Goal: Transaction & Acquisition: Purchase product/service

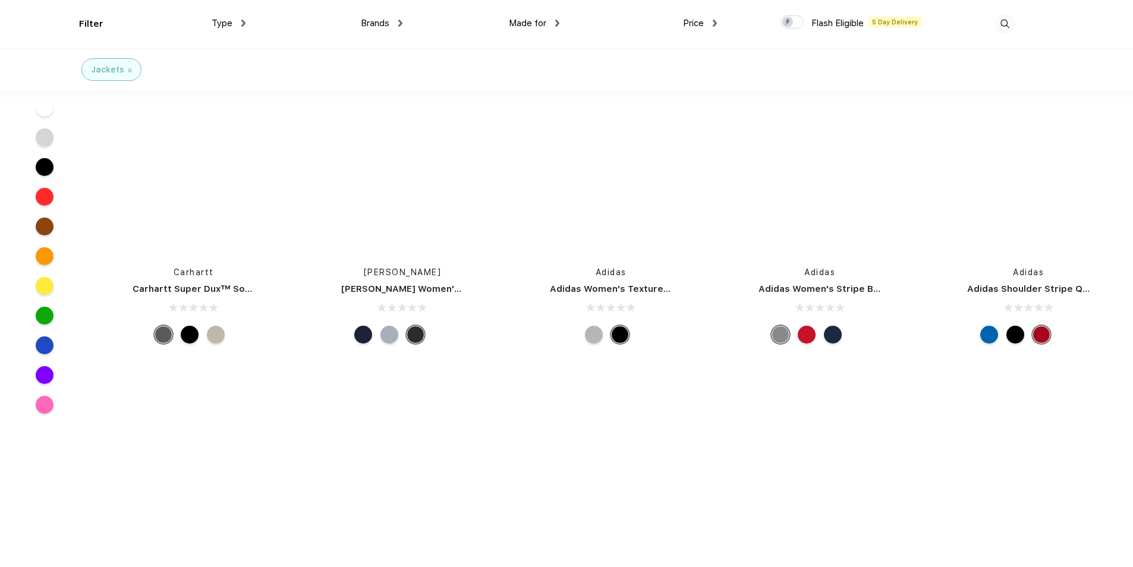
scroll to position [7791, 0]
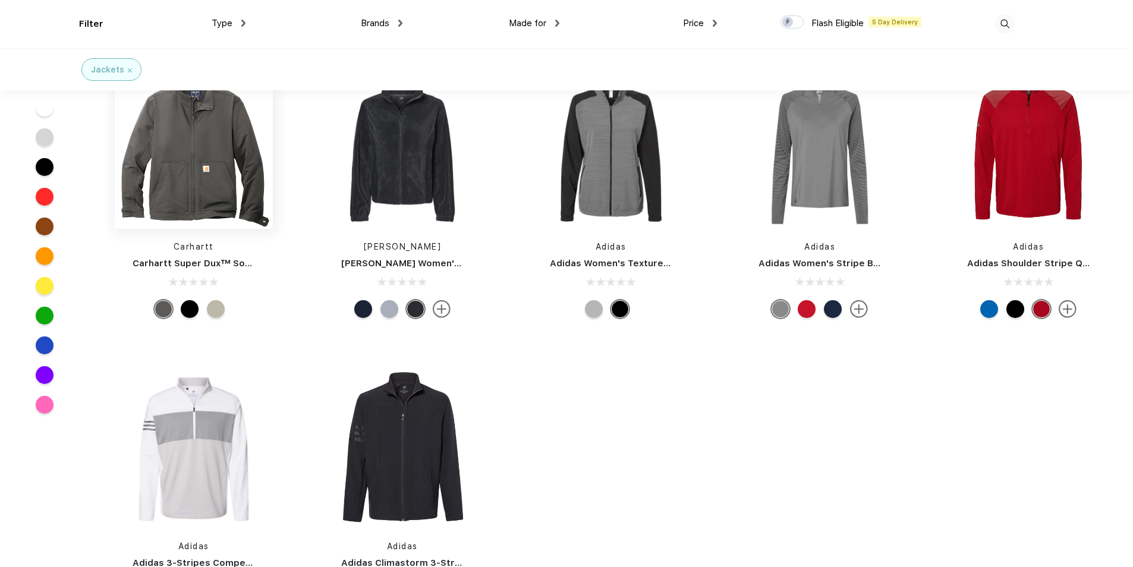
click at [208, 168] on img at bounding box center [194, 150] width 158 height 158
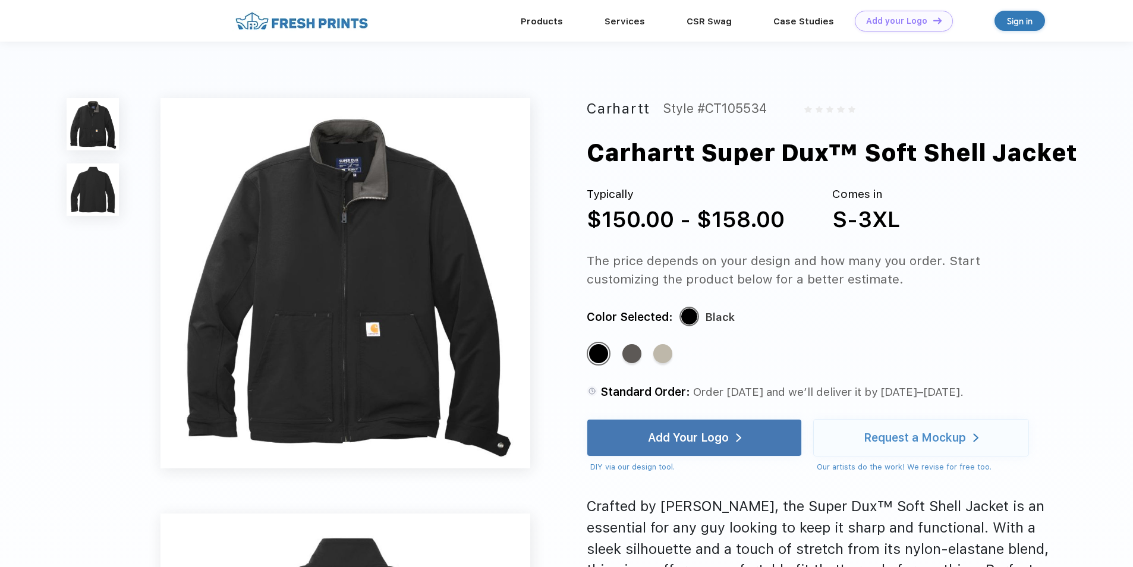
click at [90, 189] on img at bounding box center [93, 190] width 52 height 52
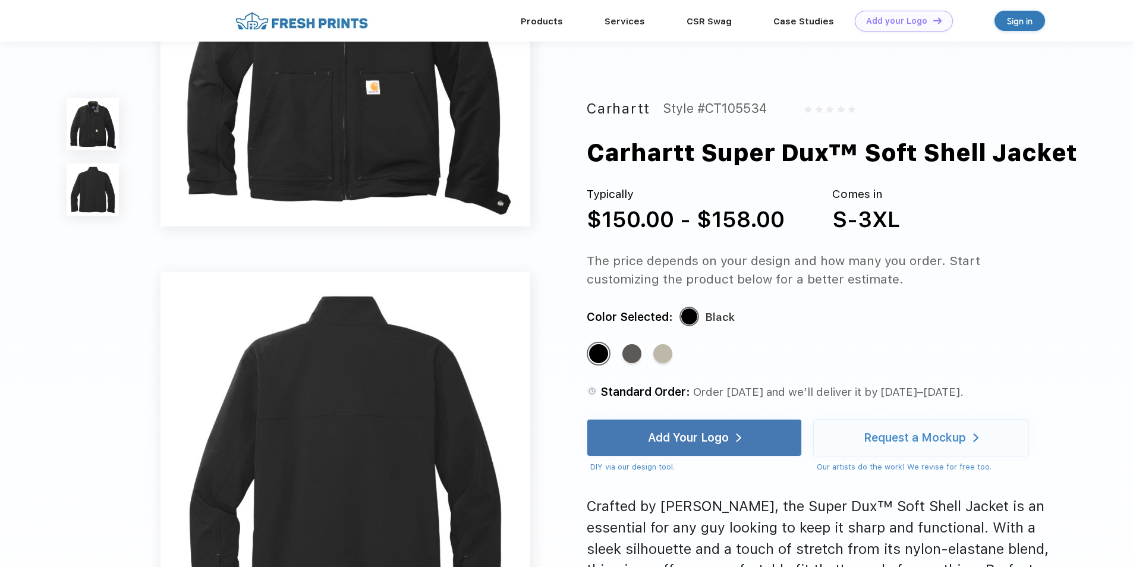
scroll to position [391, 0]
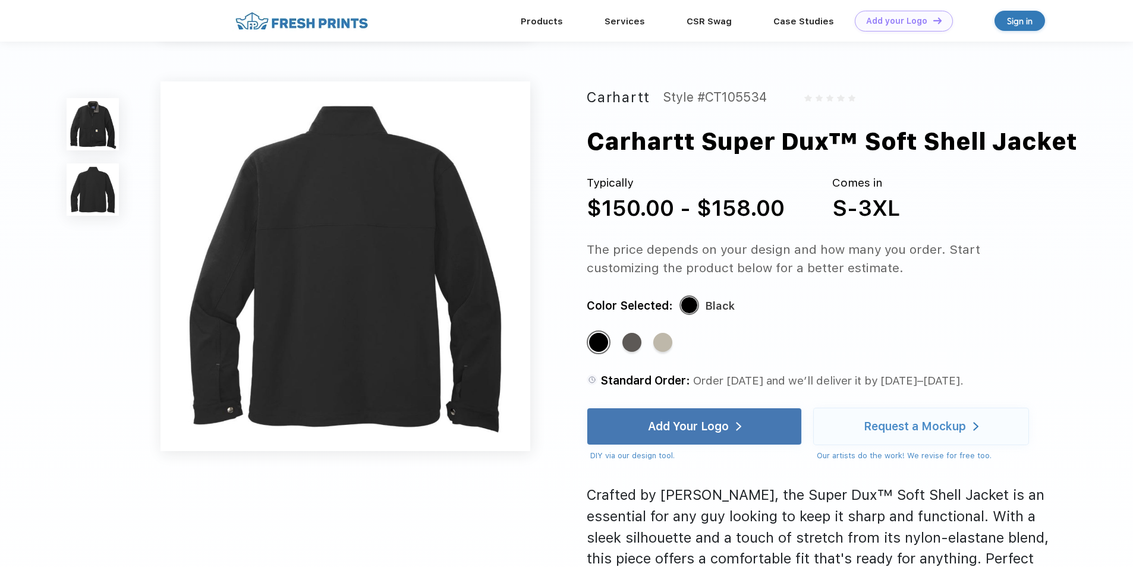
click at [99, 121] on img at bounding box center [93, 124] width 52 height 52
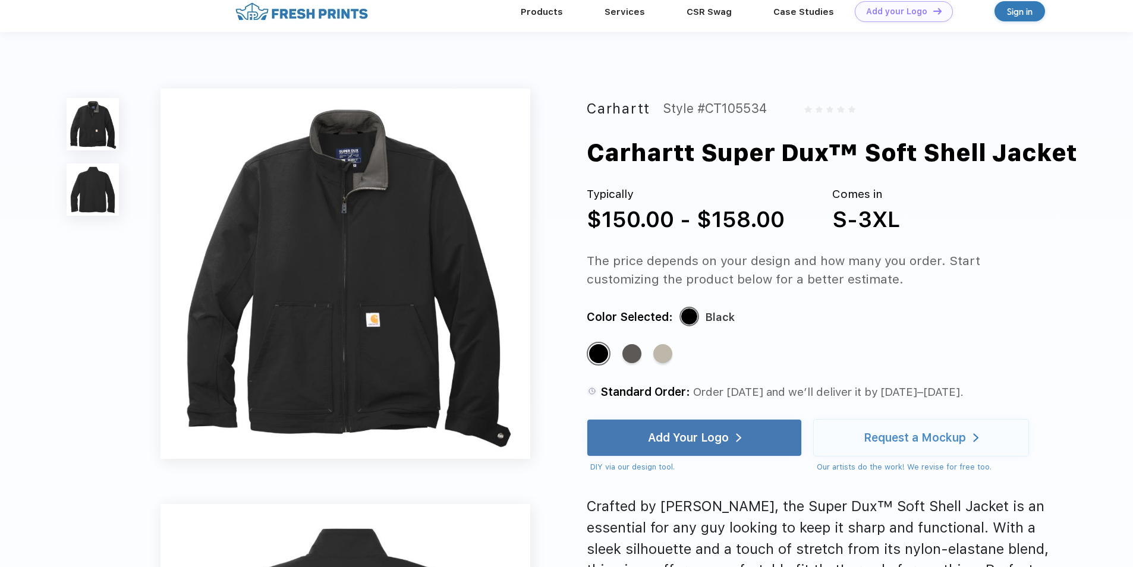
scroll to position [0, 0]
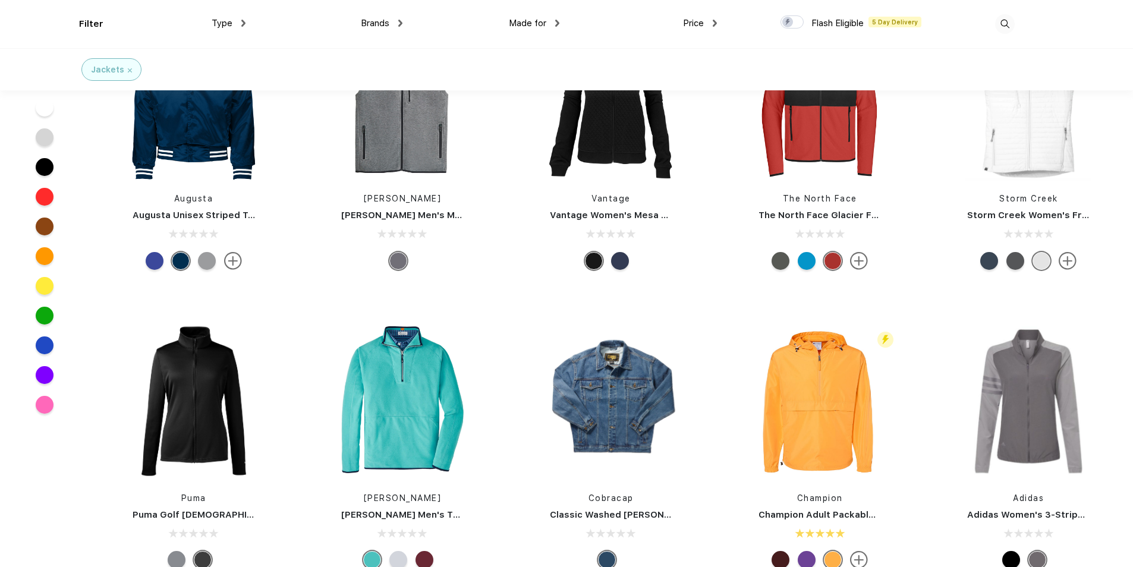
scroll to position [655, 0]
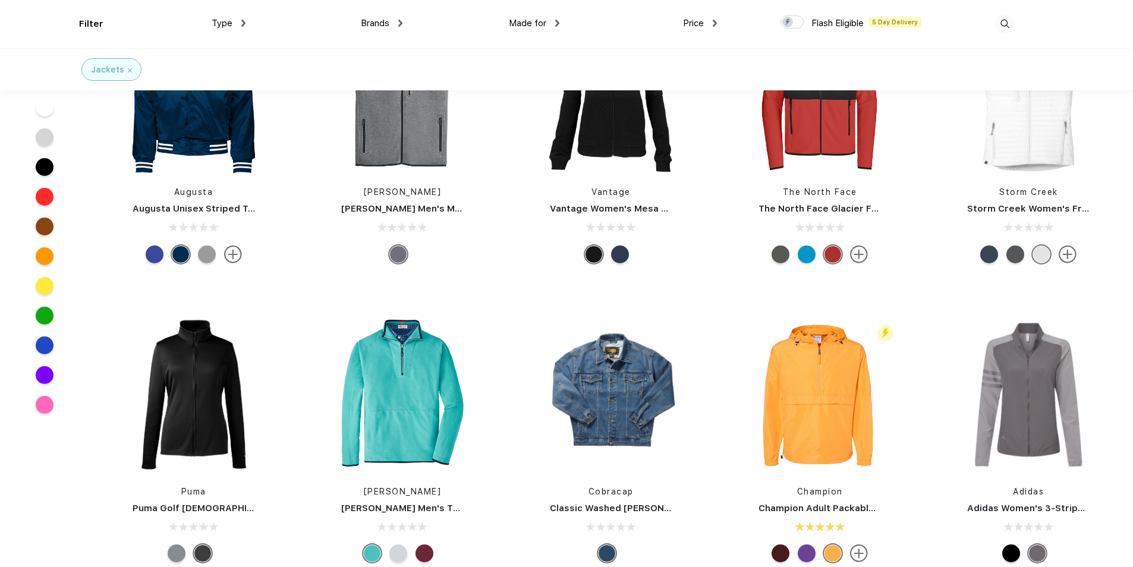
click at [45, 194] on div at bounding box center [45, 197] width 18 height 18
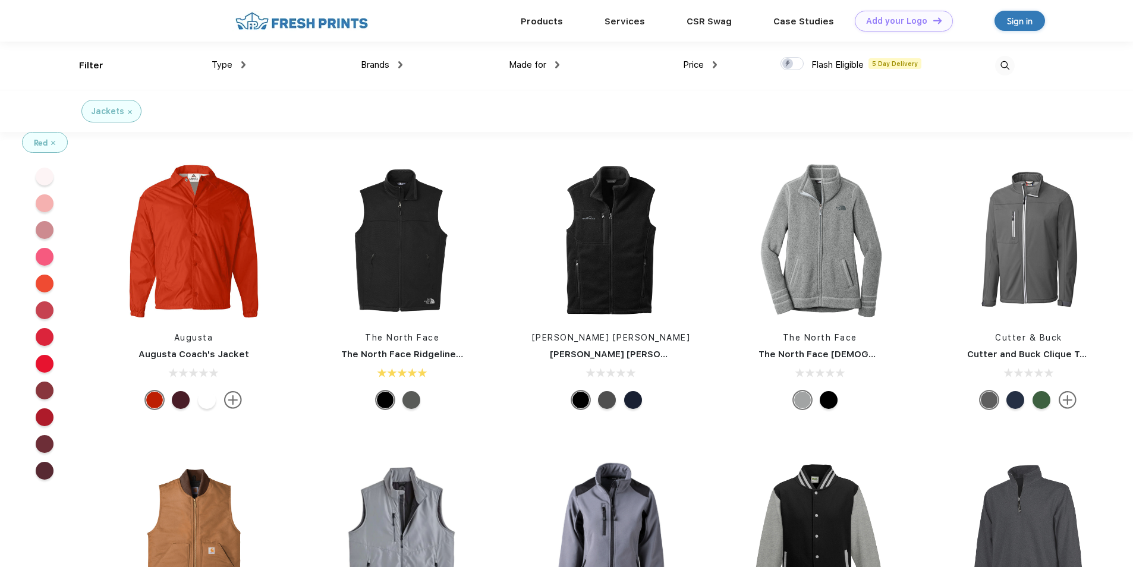
click at [54, 141] on img at bounding box center [53, 143] width 4 height 4
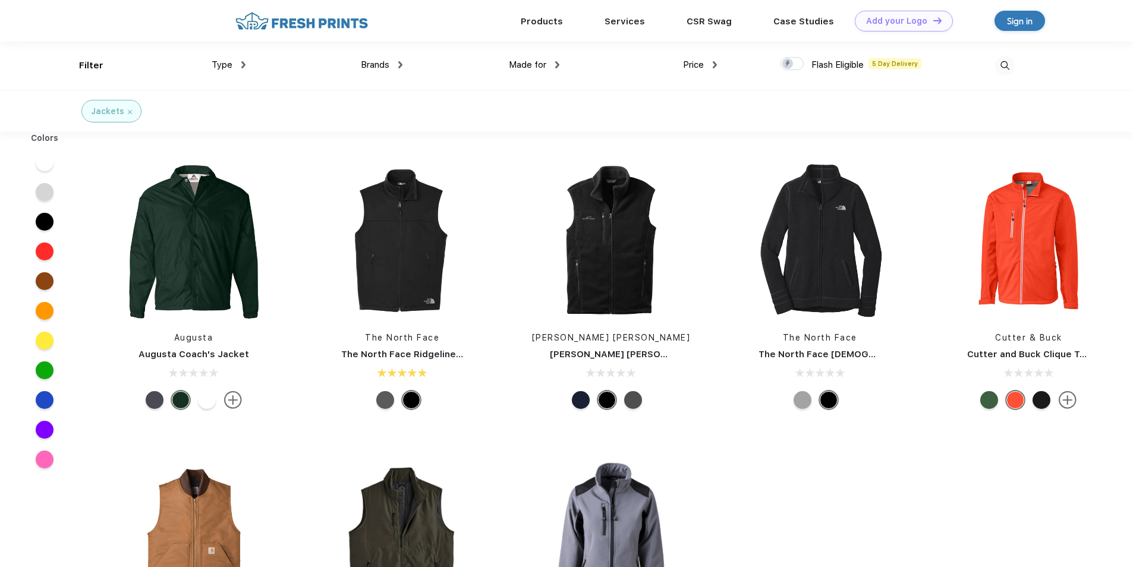
click at [42, 309] on div at bounding box center [45, 311] width 18 height 18
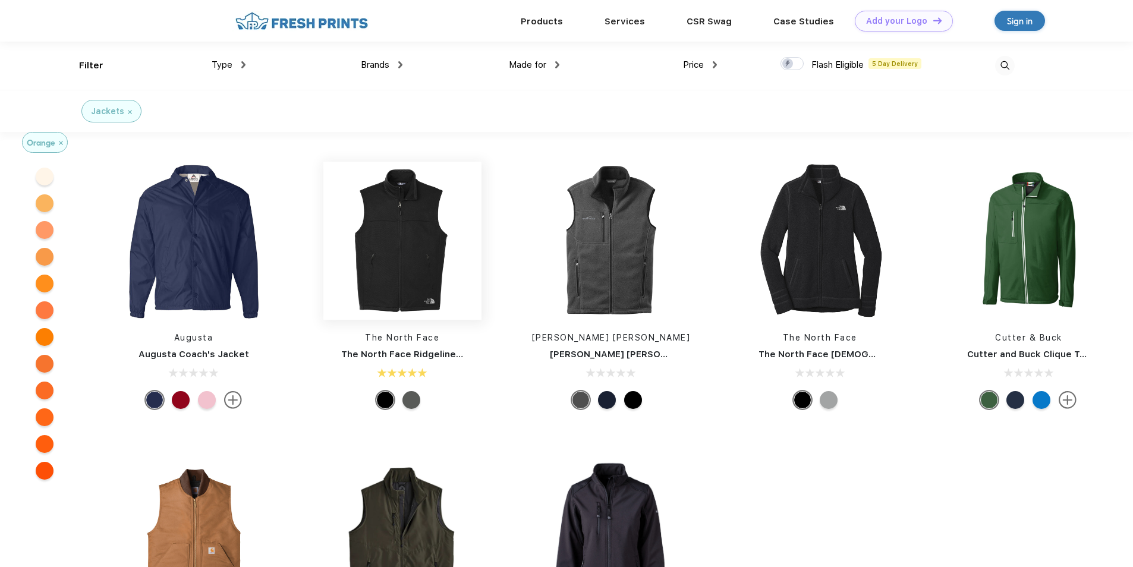
click at [376, 261] on img at bounding box center [402, 241] width 158 height 158
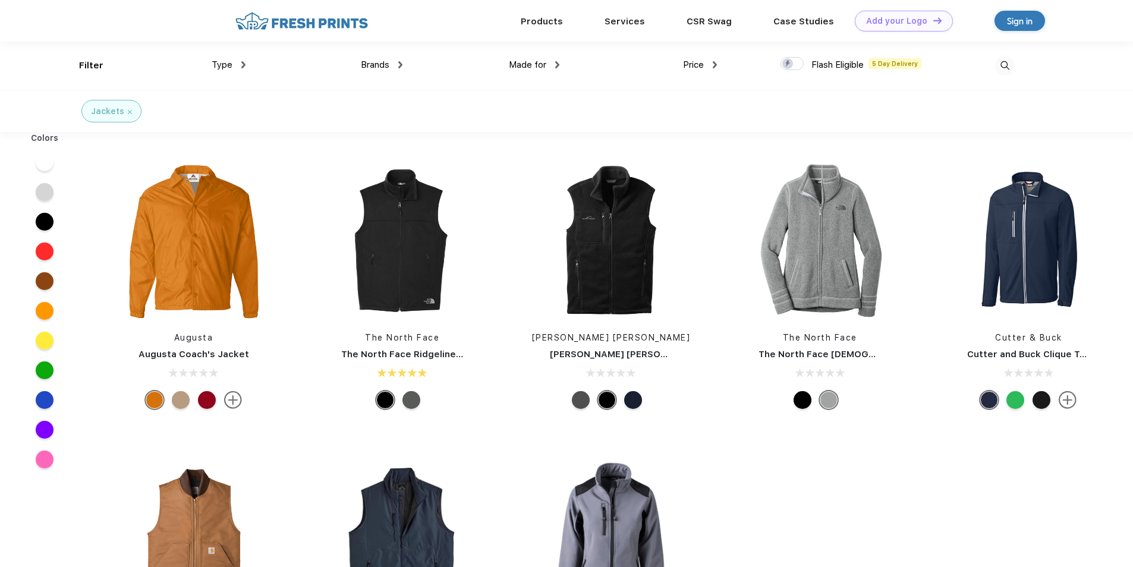
scroll to position [1, 0]
click at [209, 247] on img at bounding box center [194, 240] width 158 height 158
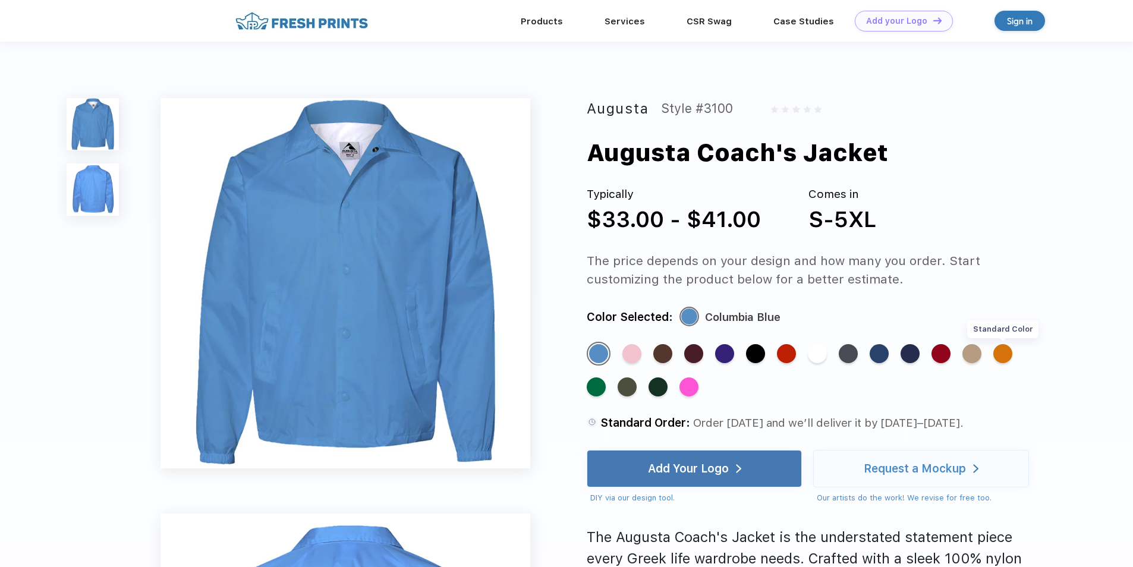
click at [1010, 350] on div "Standard Color" at bounding box center [1003, 353] width 19 height 19
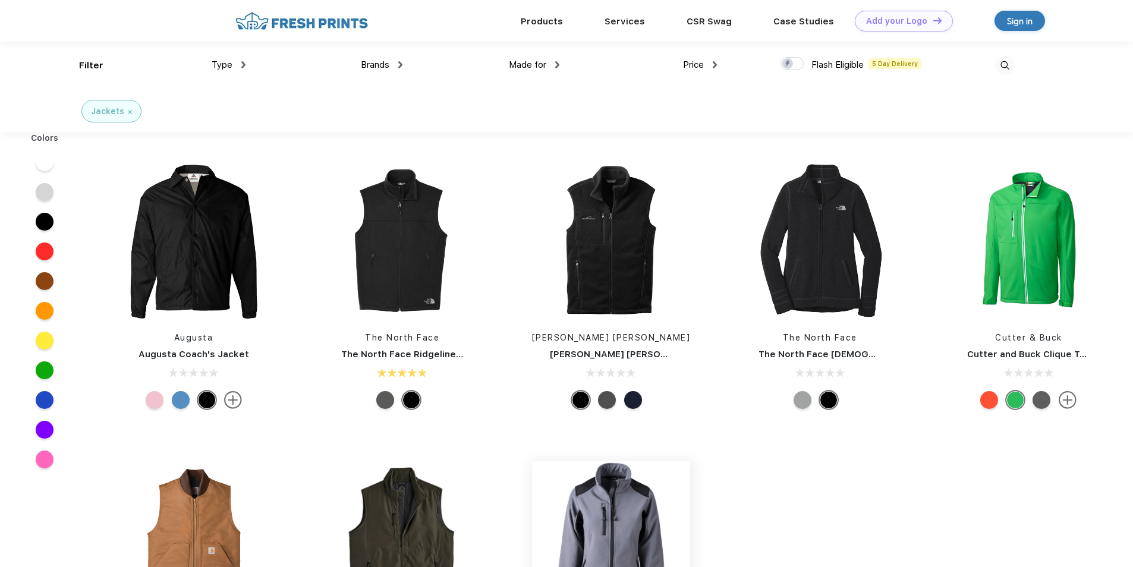
scroll to position [1, 0]
